Goal: Information Seeking & Learning: Understand process/instructions

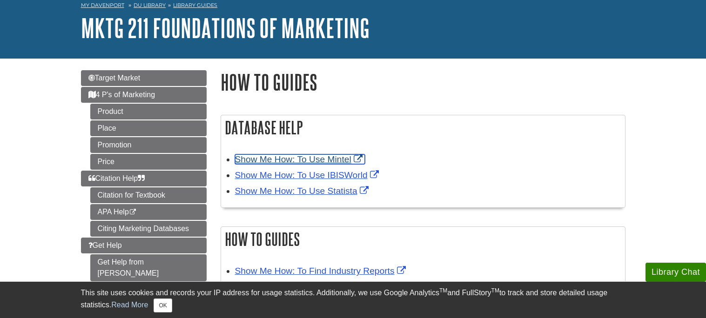
click at [348, 160] on link "Show Me How: To Use Mintel" at bounding box center [300, 160] width 130 height 10
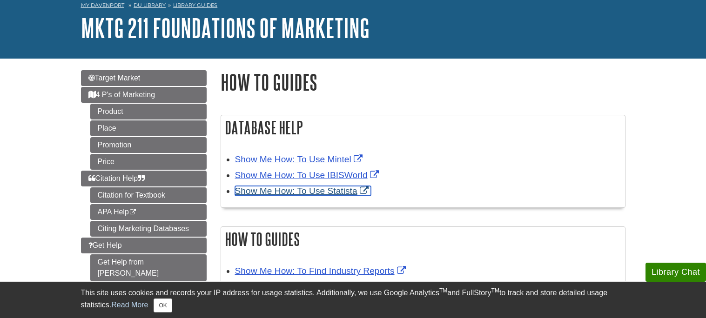
click at [331, 193] on link "Show Me How: To Use Statista" at bounding box center [303, 191] width 136 height 10
click at [355, 193] on link "Show Me How: To Use Statista" at bounding box center [303, 191] width 136 height 10
click at [336, 188] on link "Show Me How: To Use Statista" at bounding box center [303, 191] width 136 height 10
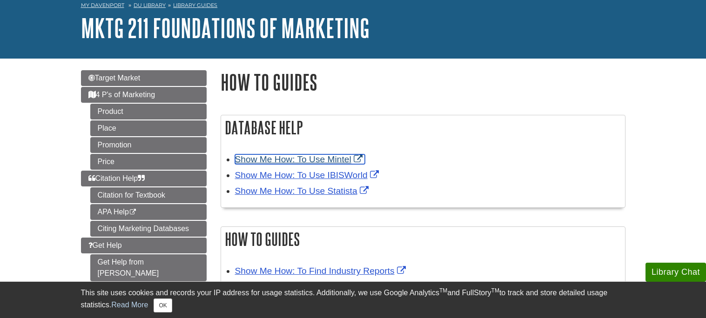
click at [324, 159] on link "Show Me How: To Use Mintel" at bounding box center [300, 160] width 130 height 10
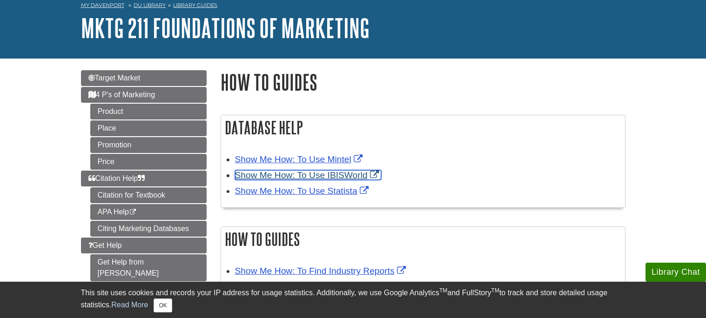
click at [323, 175] on link "Show Me How: To Use IBISWorld" at bounding box center [308, 175] width 146 height 10
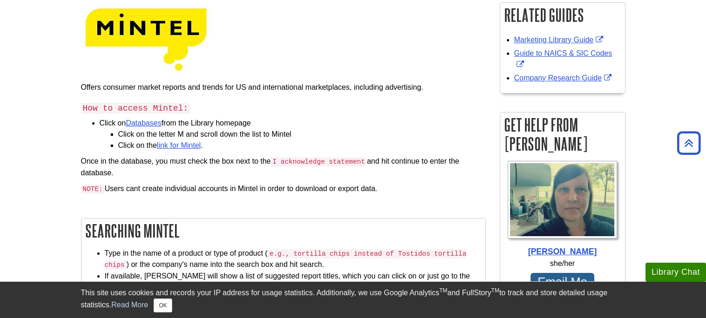
scroll to position [145, 0]
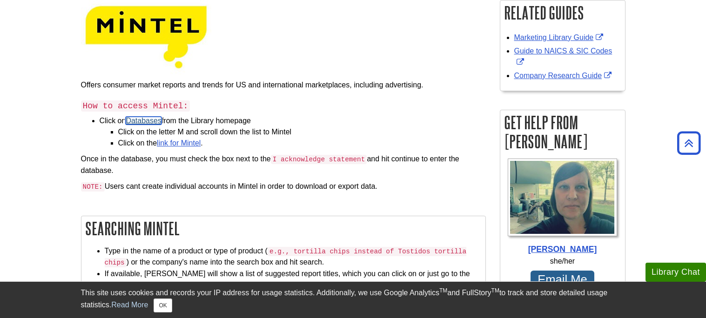
click at [150, 124] on link "Databases" at bounding box center [144, 121] width 36 height 8
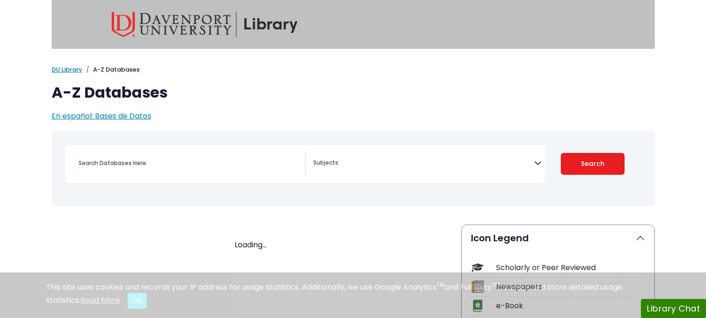
select select "Database Subject Filter"
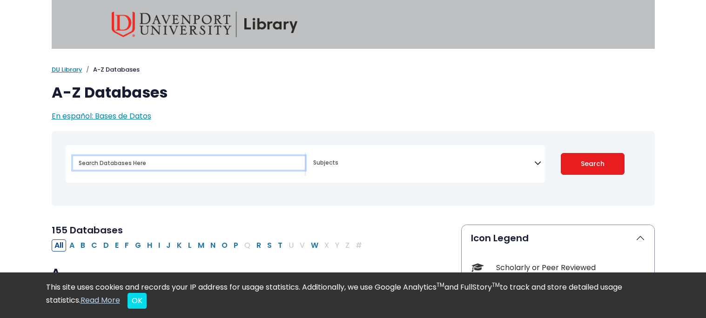
click at [155, 164] on input "Search database by title or keyword" at bounding box center [189, 162] width 232 height 13
type input "apple airpods"
click at [561, 153] on button "Search" at bounding box center [593, 164] width 64 height 22
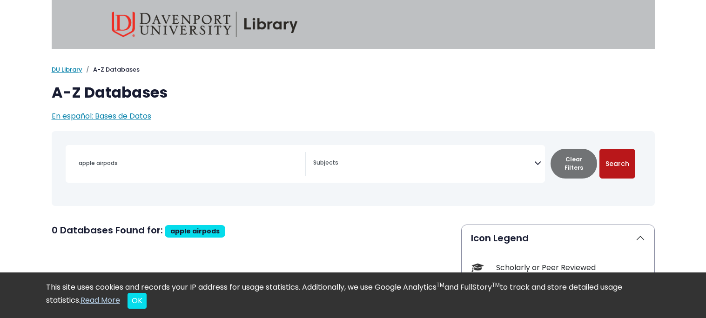
click at [628, 155] on button "Search" at bounding box center [617, 164] width 36 height 30
select select "Database Subject Filter"
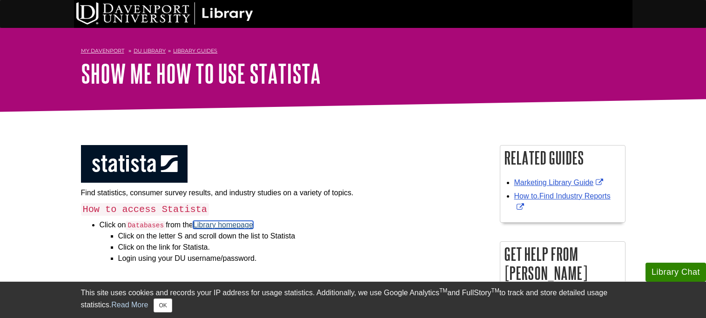
click at [243, 224] on link "Library homepage" at bounding box center [223, 225] width 60 height 8
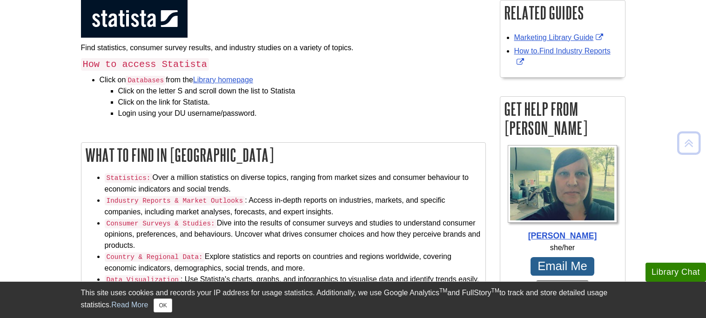
scroll to position [162, 0]
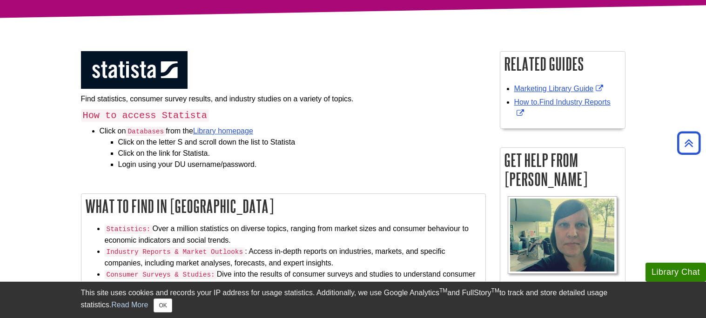
scroll to position [83, 0]
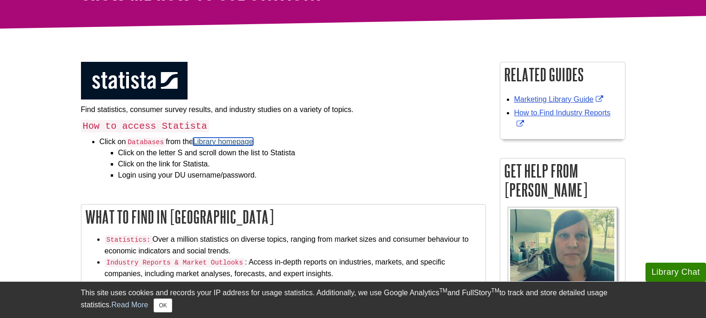
click at [221, 144] on link "Library homepage" at bounding box center [223, 142] width 60 height 8
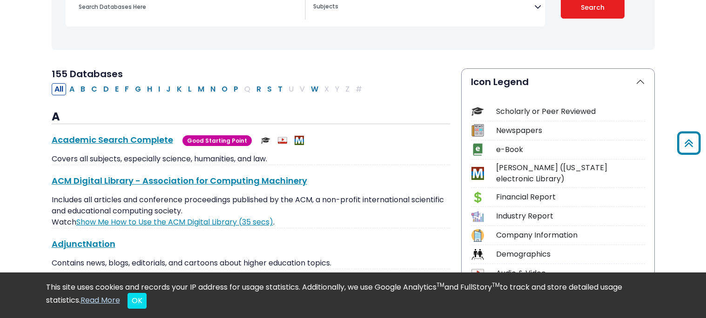
scroll to position [157, 0]
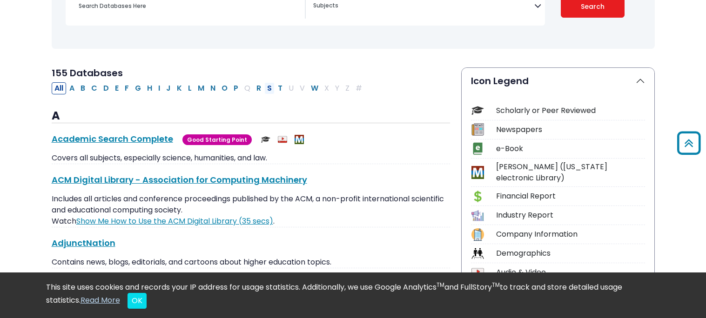
click at [267, 86] on button "S" at bounding box center [269, 88] width 10 height 12
select select "Database Subject Filter"
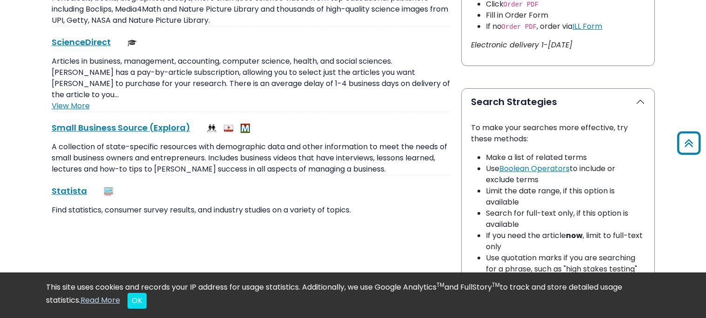
scroll to position [590, 0]
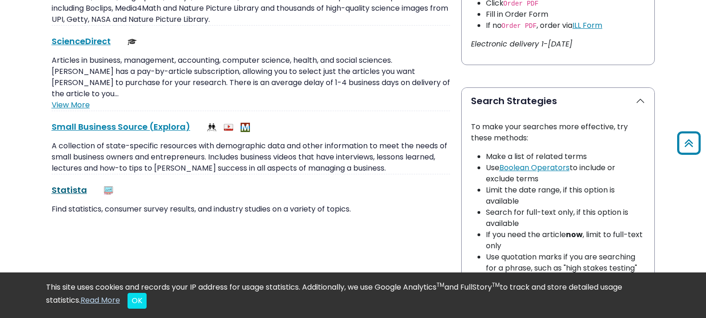
click at [75, 184] on link "Statista This link opens in a new window" at bounding box center [69, 190] width 35 height 12
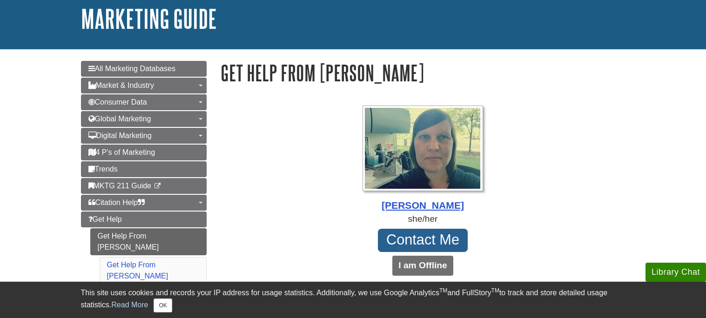
scroll to position [54, 0]
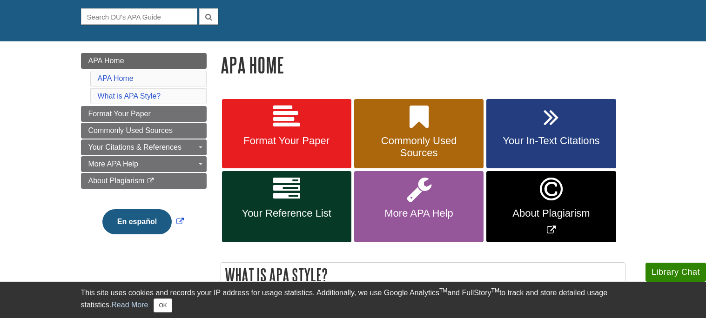
scroll to position [83, 0]
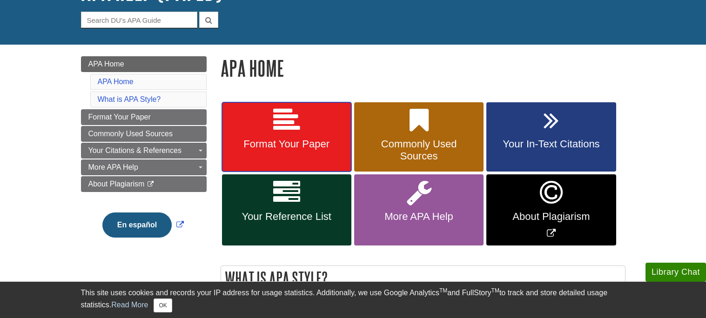
click at [301, 111] on link "Format Your Paper" at bounding box center [286, 137] width 129 height 70
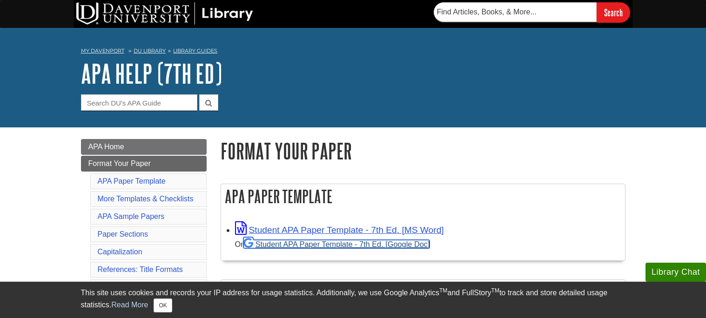
click at [378, 247] on link "Student APA Paper Template - 7th Ed. [Google Doc]" at bounding box center [336, 244] width 187 height 8
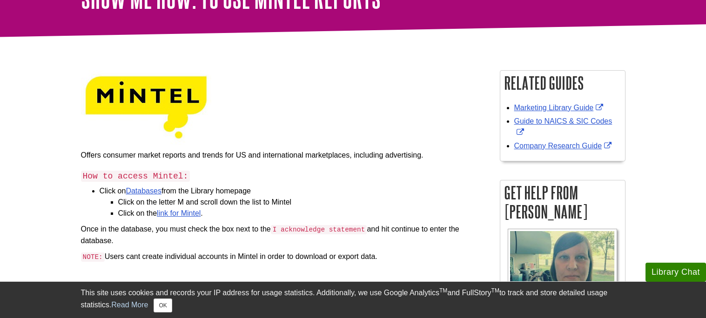
scroll to position [76, 0]
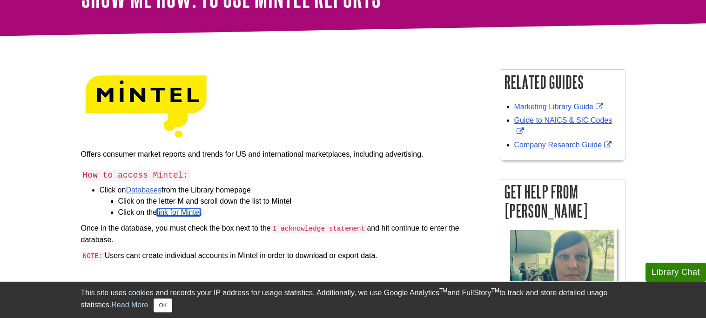
click at [194, 214] on link "link for Mintel" at bounding box center [179, 213] width 44 height 8
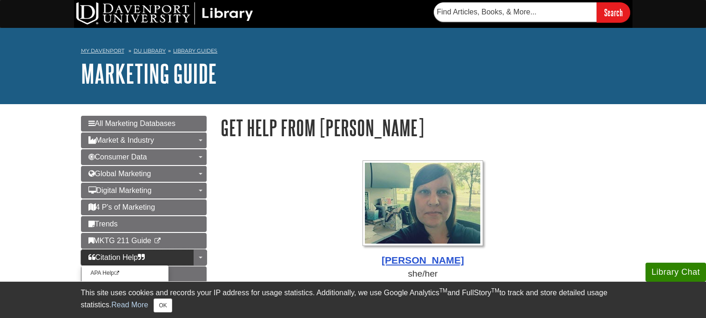
click at [189, 255] on link "Citation Help" at bounding box center [144, 258] width 126 height 16
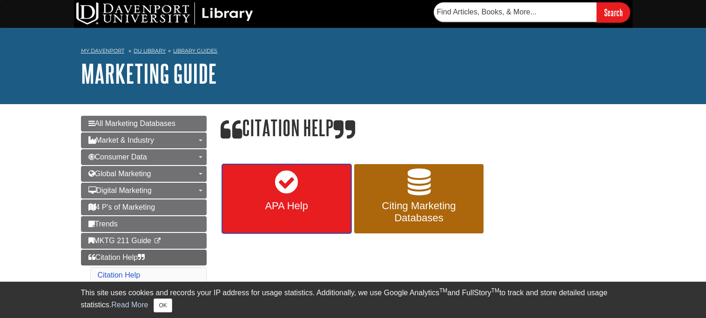
click at [326, 174] on link "APA Help" at bounding box center [286, 199] width 129 height 70
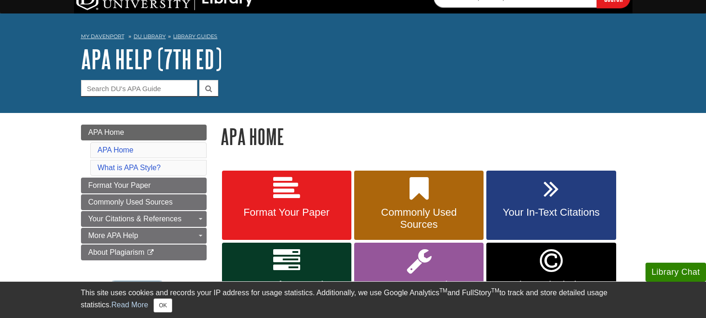
scroll to position [15, 0]
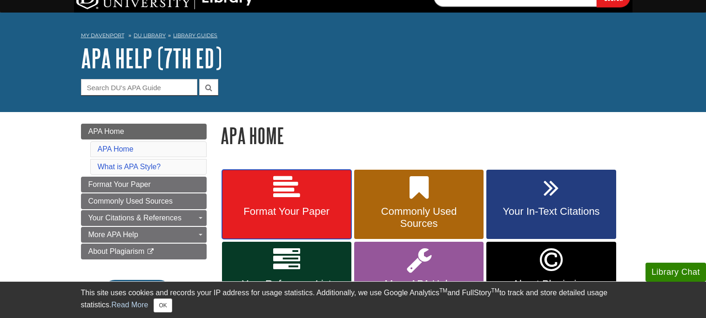
click at [325, 191] on link "Format Your Paper" at bounding box center [286, 205] width 129 height 70
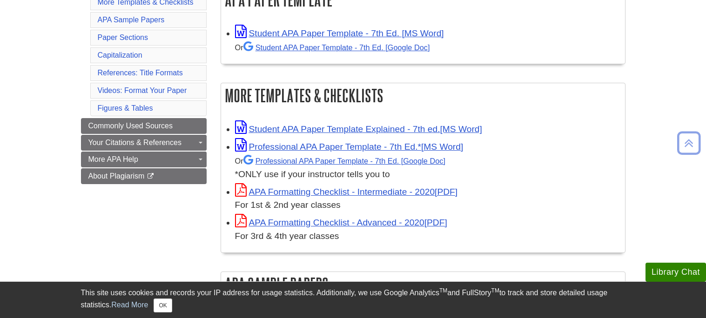
scroll to position [197, 0]
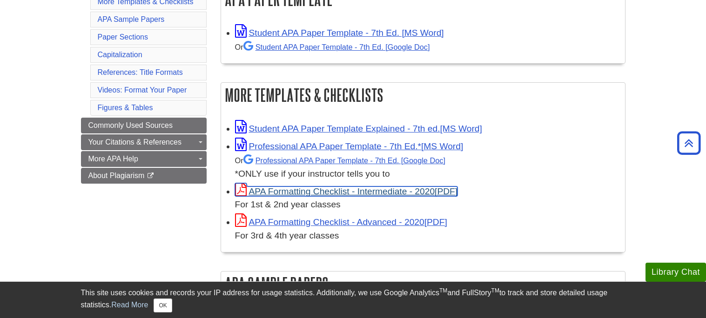
click at [320, 190] on link "APA Formatting Checklist - Intermediate - 2020" at bounding box center [346, 192] width 223 height 10
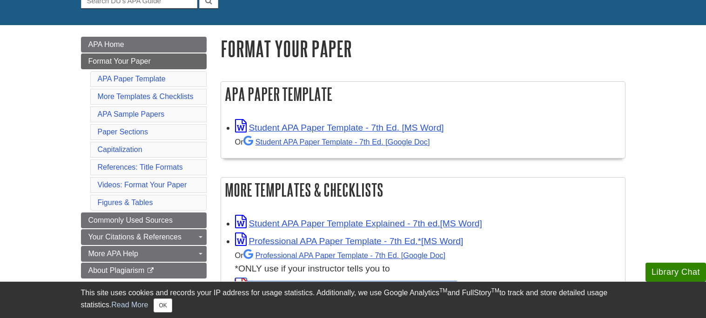
scroll to position [104, 0]
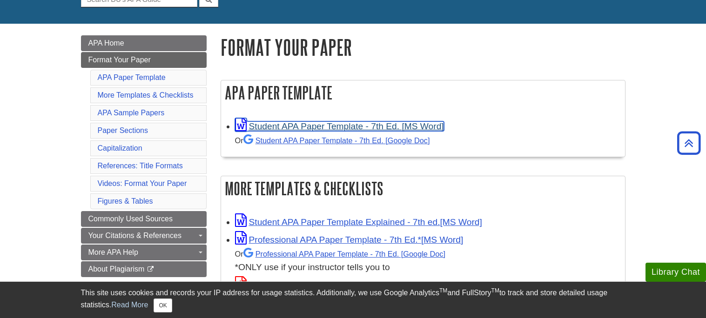
click at [434, 122] on link "Student APA Paper Template - 7th Ed. [MS Word]" at bounding box center [339, 126] width 209 height 10
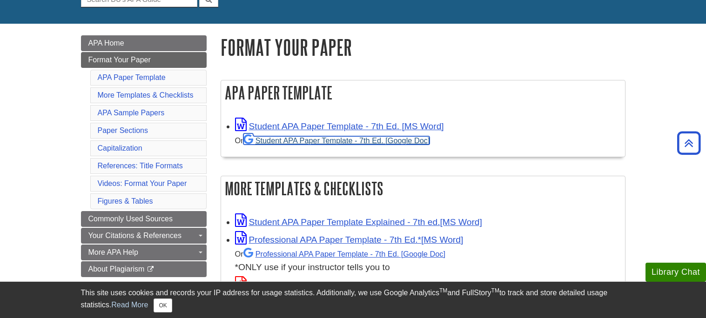
click at [415, 144] on link "Student APA Paper Template - 7th Ed. [Google Doc]" at bounding box center [336, 140] width 187 height 8
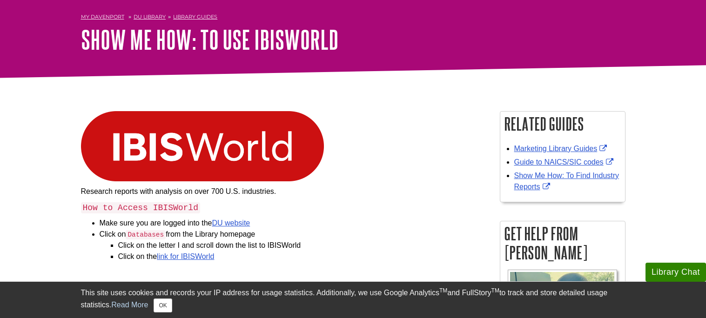
scroll to position [35, 0]
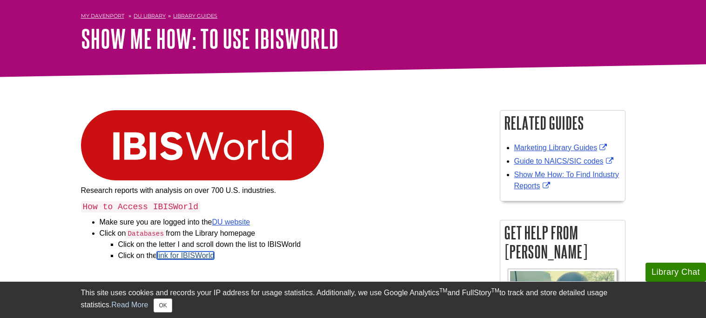
click at [201, 254] on link "link for IBISWorld" at bounding box center [185, 256] width 57 height 8
